Goal: Task Accomplishment & Management: Complete application form

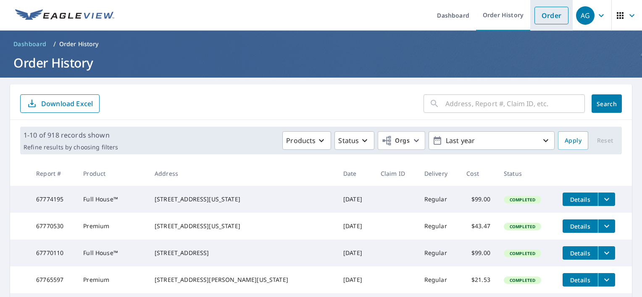
click at [537, 20] on link "Order" at bounding box center [551, 16] width 34 height 18
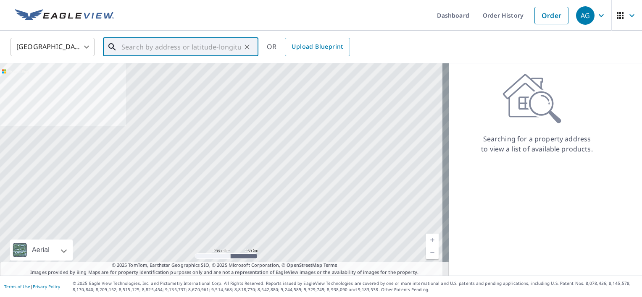
click at [190, 42] on input "text" at bounding box center [181, 47] width 120 height 24
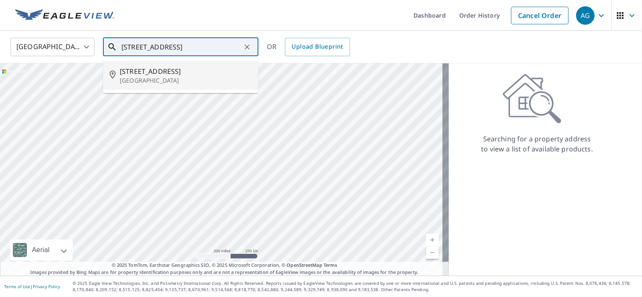
click at [154, 79] on p "[GEOGRAPHIC_DATA]" at bounding box center [186, 80] width 132 height 8
type input "[STREET_ADDRESS]"
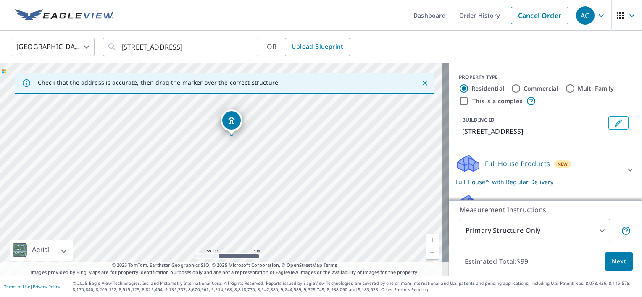
drag, startPoint x: 261, startPoint y: 204, endPoint x: 271, endPoint y: 171, distance: 34.3
click at [271, 171] on div "[STREET_ADDRESS]" at bounding box center [224, 169] width 449 height 213
drag, startPoint x: 227, startPoint y: 146, endPoint x: 257, endPoint y: 210, distance: 71.0
click at [257, 210] on div "[STREET_ADDRESS]" at bounding box center [224, 169] width 449 height 213
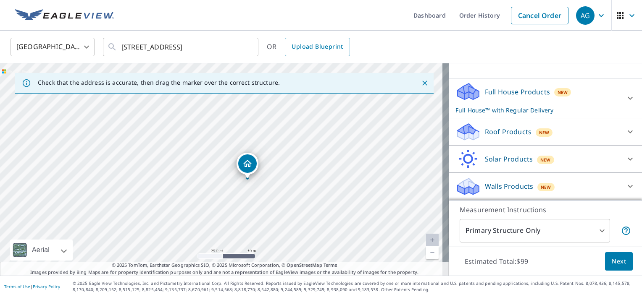
scroll to position [81, 0]
click at [620, 106] on div at bounding box center [630, 98] width 20 height 20
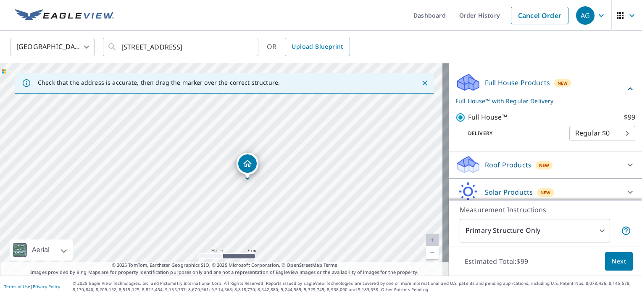
click at [612, 261] on span "Next" at bounding box center [619, 262] width 14 height 11
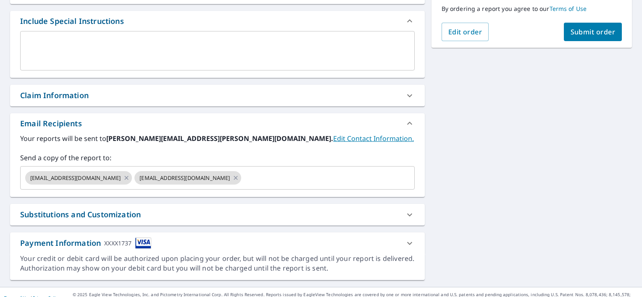
scroll to position [231, 0]
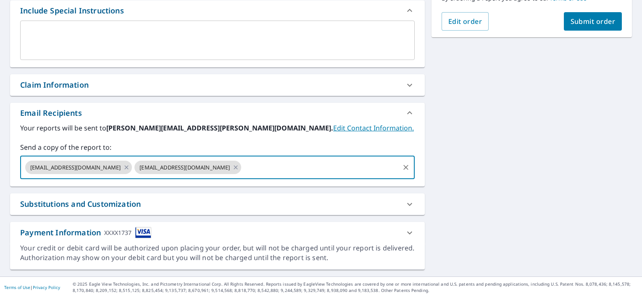
click at [242, 172] on input "text" at bounding box center [319, 168] width 155 height 16
type input "[PERSON_NAME][EMAIL_ADDRESS][PERSON_NAME][DOMAIN_NAME]"
click at [471, 161] on div "[STREET_ADDRESS] Aerial Road A standard road map Aerial A detailed look from ab…" at bounding box center [321, 62] width 642 height 430
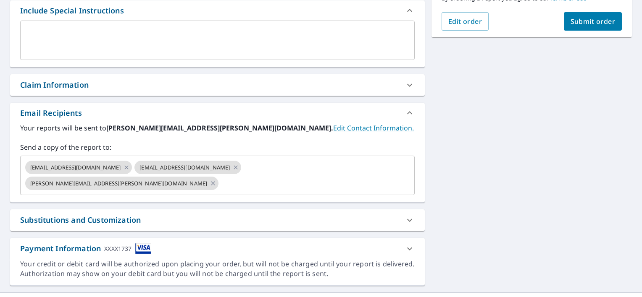
click at [581, 17] on span "Submit order" at bounding box center [592, 21] width 45 height 9
checkbox input "true"
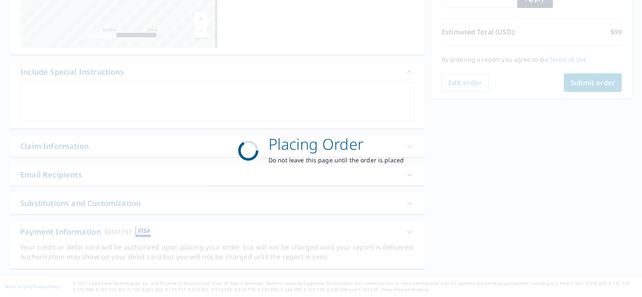
scroll to position [168, 0]
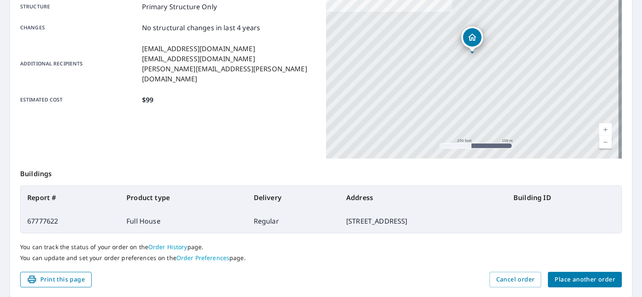
click at [76, 282] on span "Print this page" at bounding box center [56, 280] width 58 height 11
